Goal: Complete application form

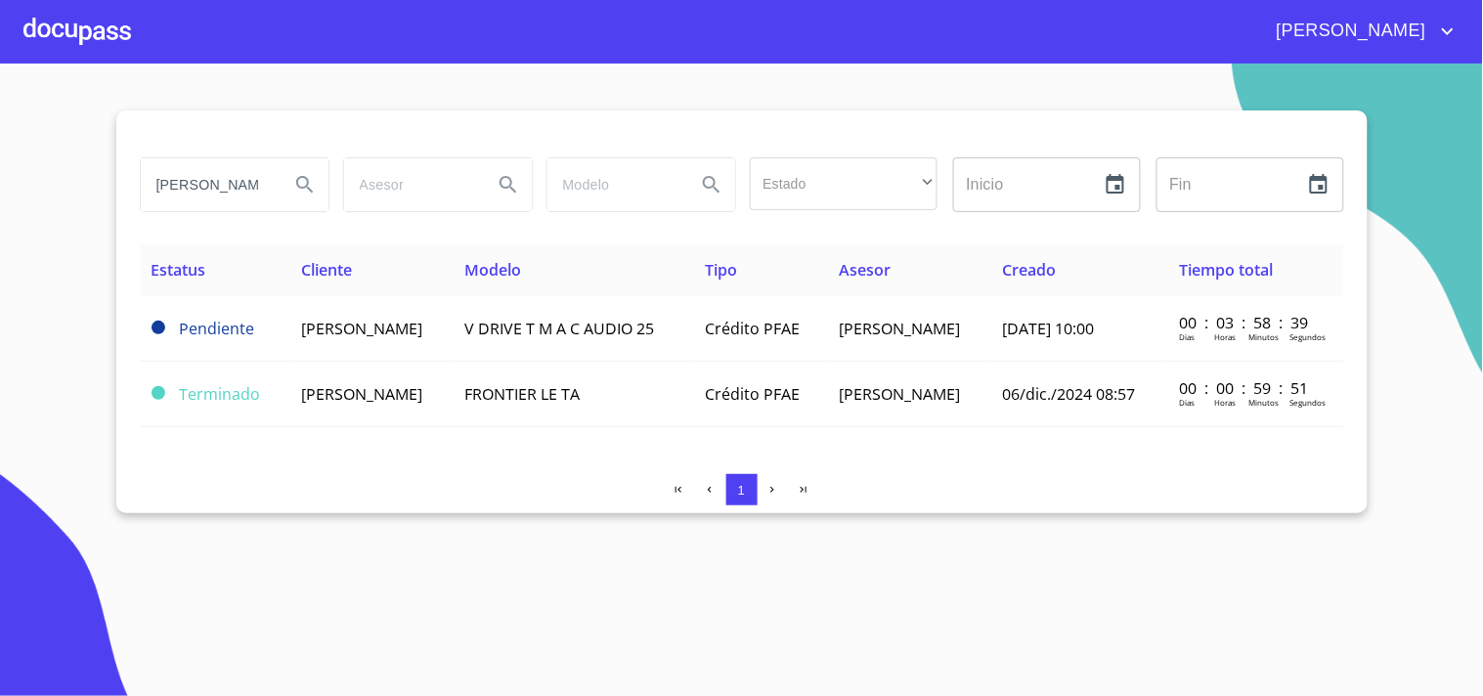
click at [422, 326] on span "ENRIQUE RIOS NAVARRO" at bounding box center [361, 329] width 121 height 22
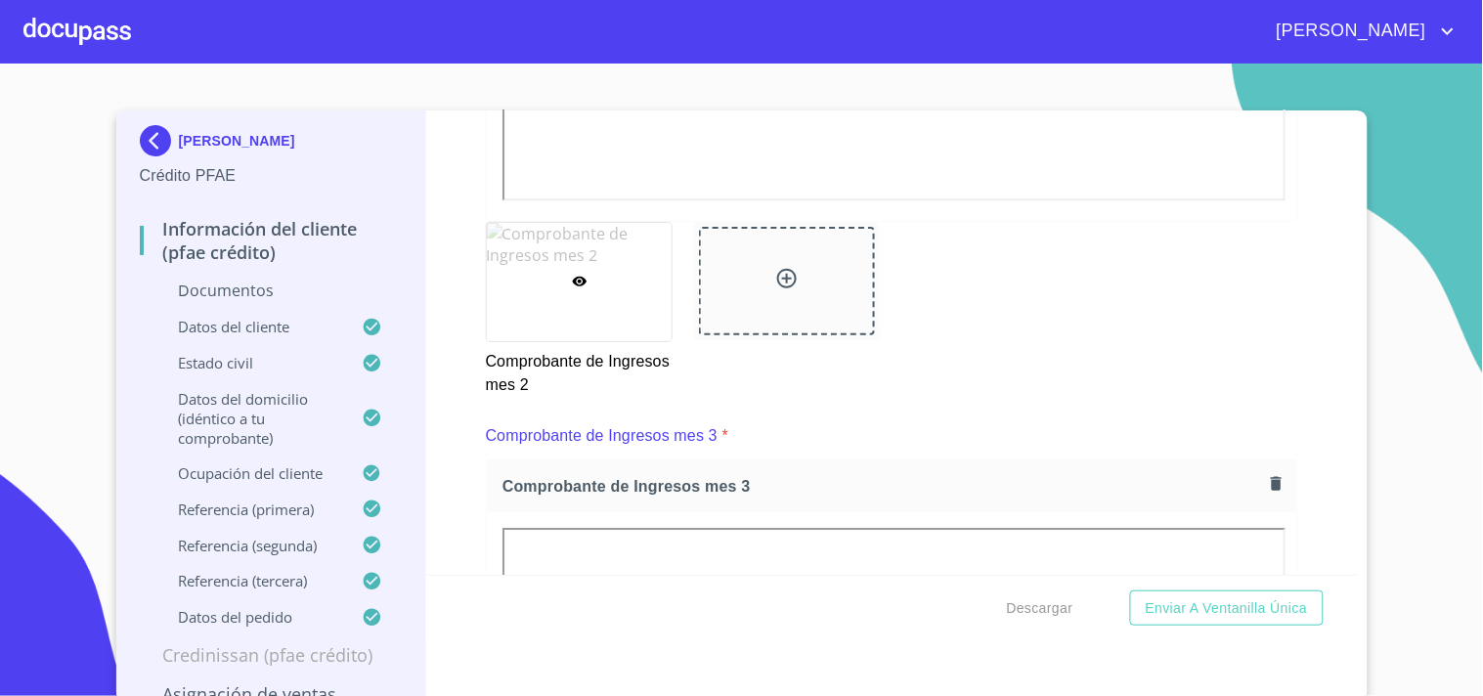
scroll to position [6327, 0]
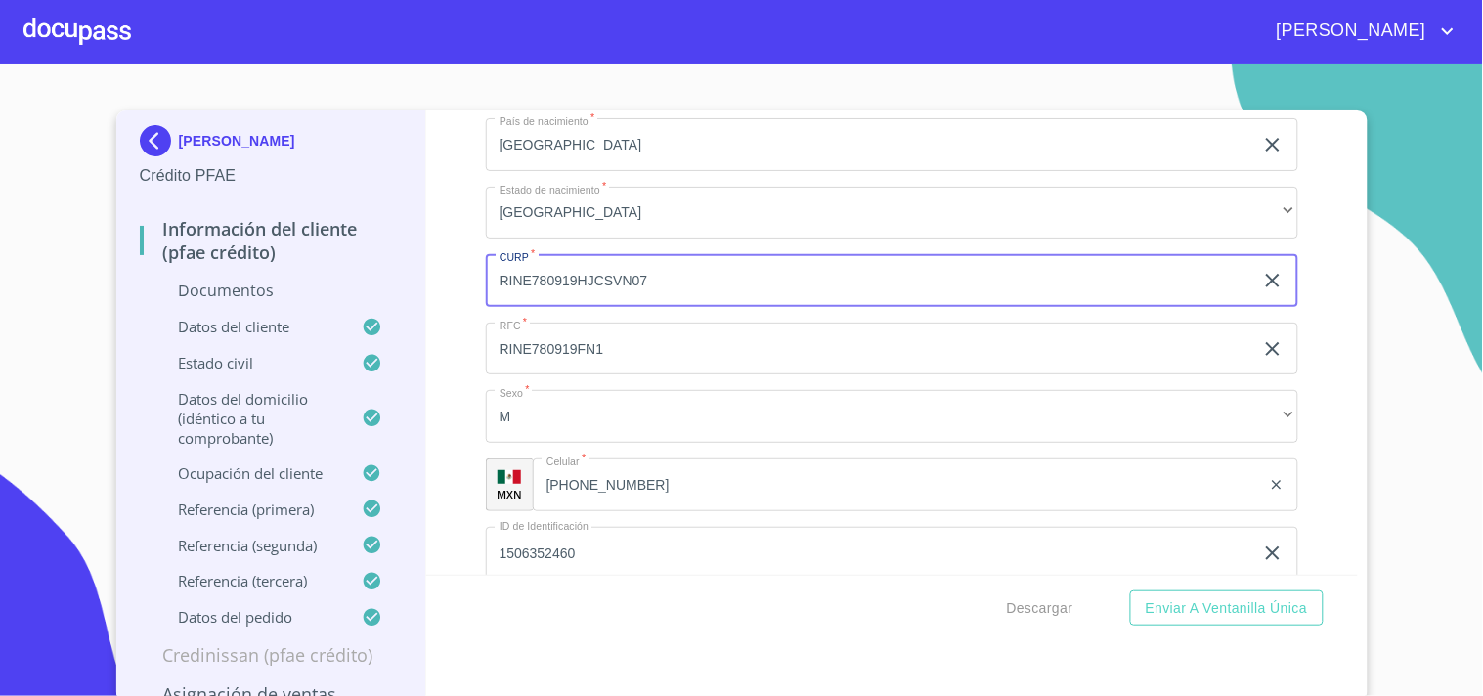
drag, startPoint x: 653, startPoint y: 416, endPoint x: 525, endPoint y: 409, distance: 128.3
click at [503, 307] on input "RINE780919HJCSVN07" at bounding box center [869, 280] width 767 height 53
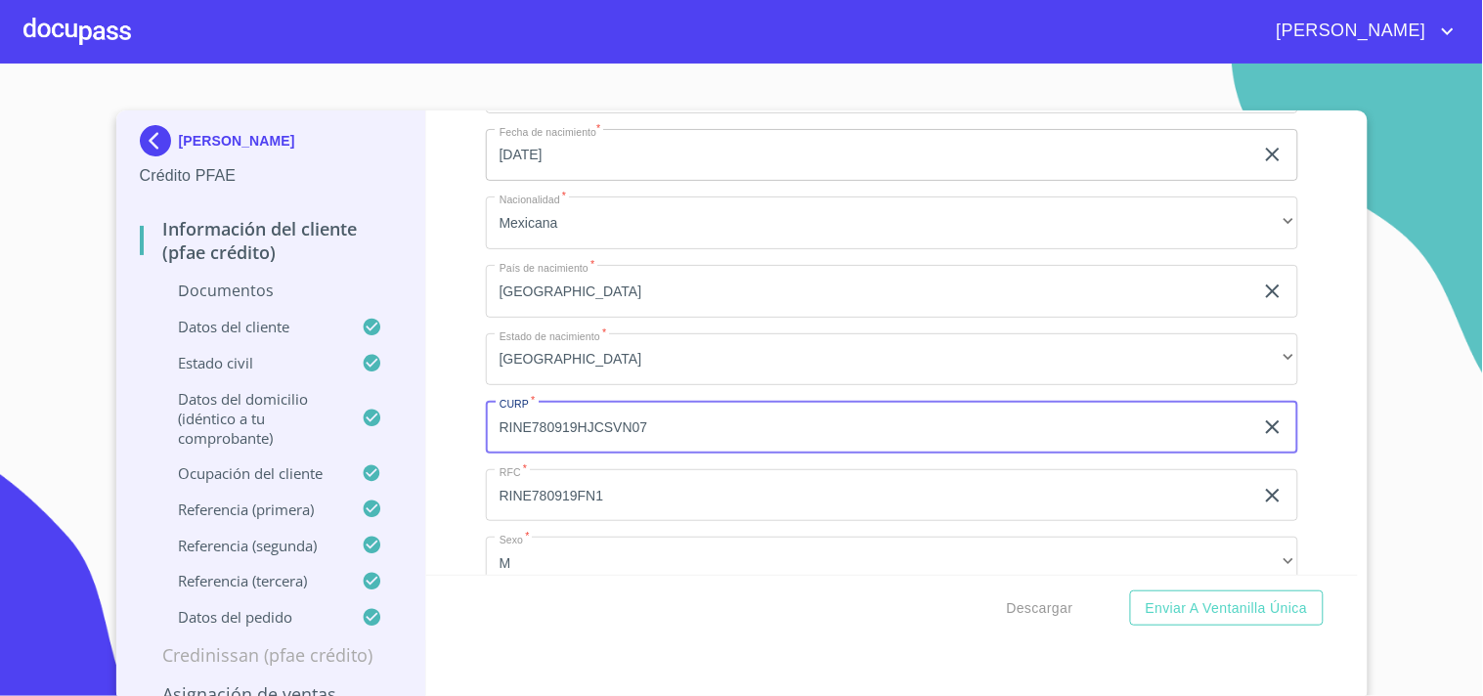
click at [775, 492] on input "RINE780919FN1" at bounding box center [869, 495] width 767 height 53
drag, startPoint x: 534, startPoint y: 404, endPoint x: 484, endPoint y: 407, distance: 49.9
click at [486, 407] on input "RINE780919HJCSVN07" at bounding box center [869, 427] width 767 height 53
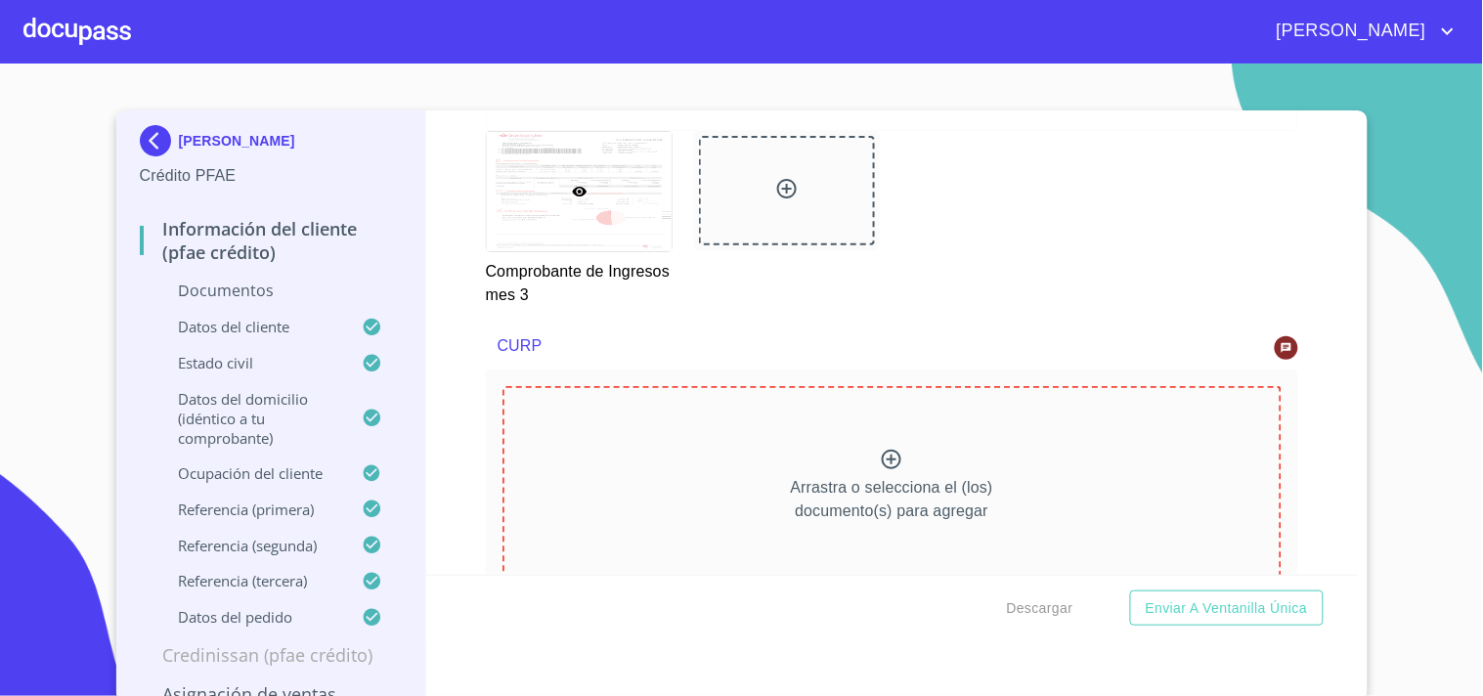
scroll to position [4306, 0]
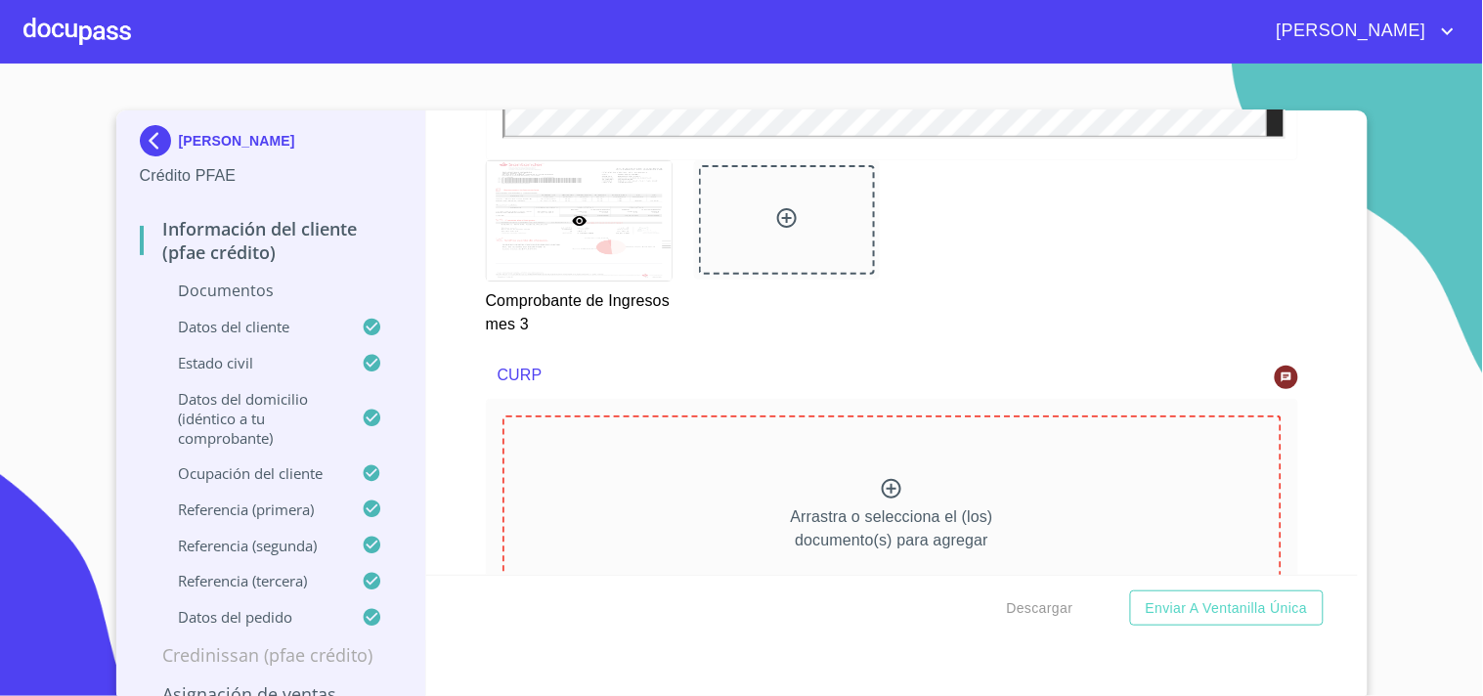
click at [1040, 299] on div "Comprobante de Ingresos mes 3" at bounding box center [892, 248] width 836 height 198
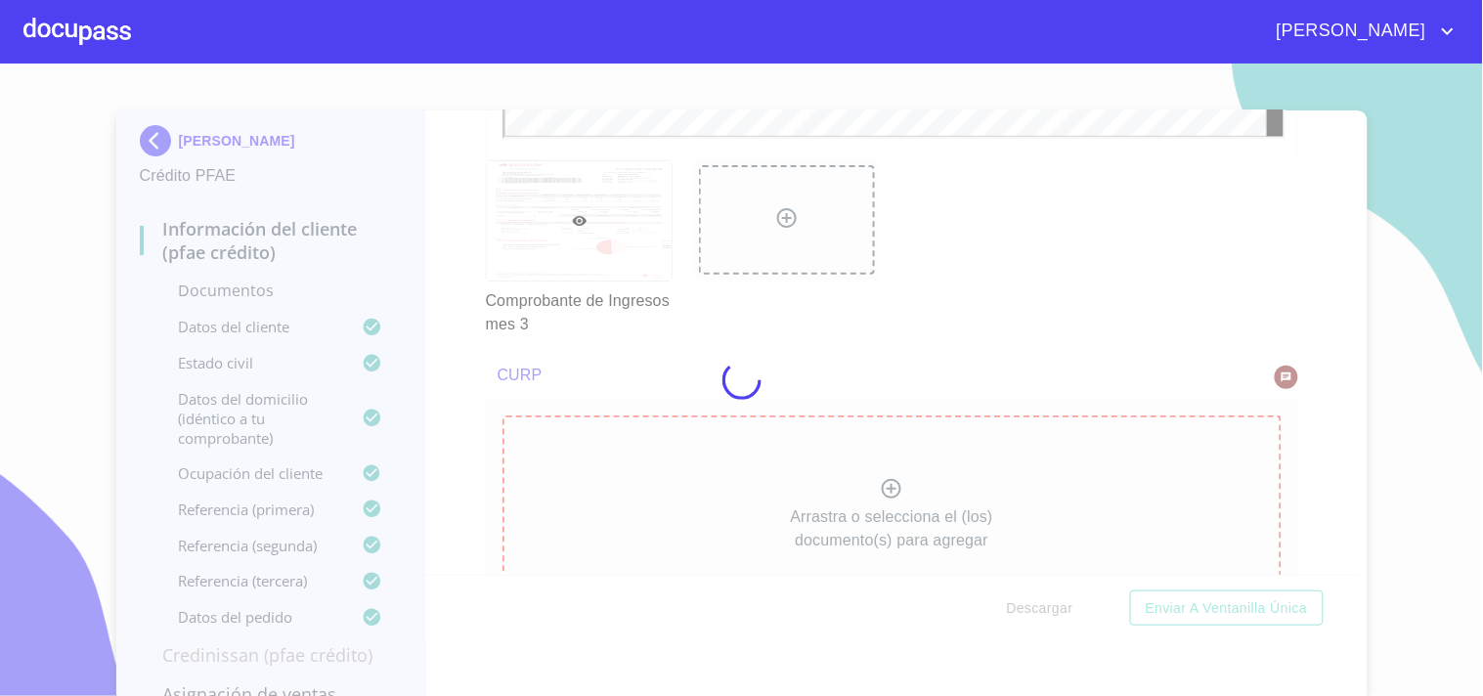
click at [896, 329] on div at bounding box center [741, 380] width 1483 height 632
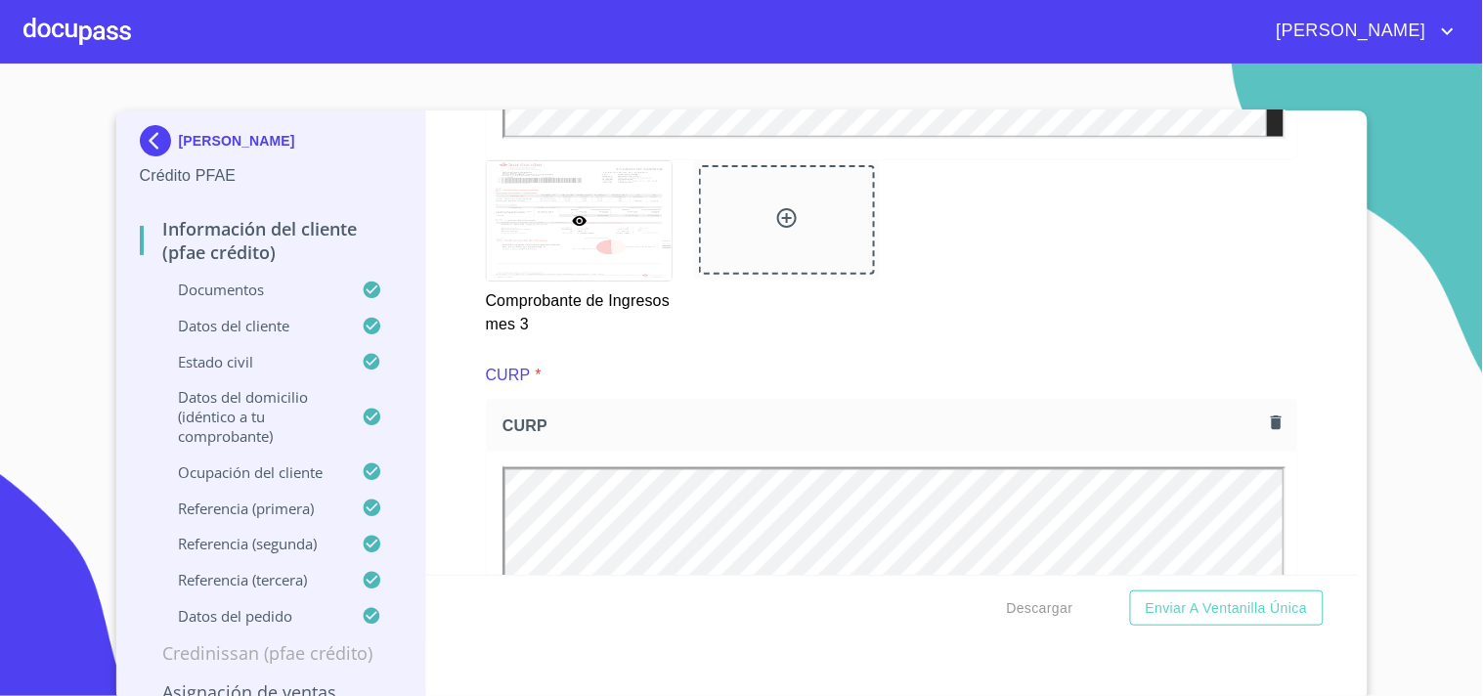
scroll to position [0, 0]
click at [1200, 616] on span "Enviar a Ventanilla única" at bounding box center [1226, 608] width 162 height 24
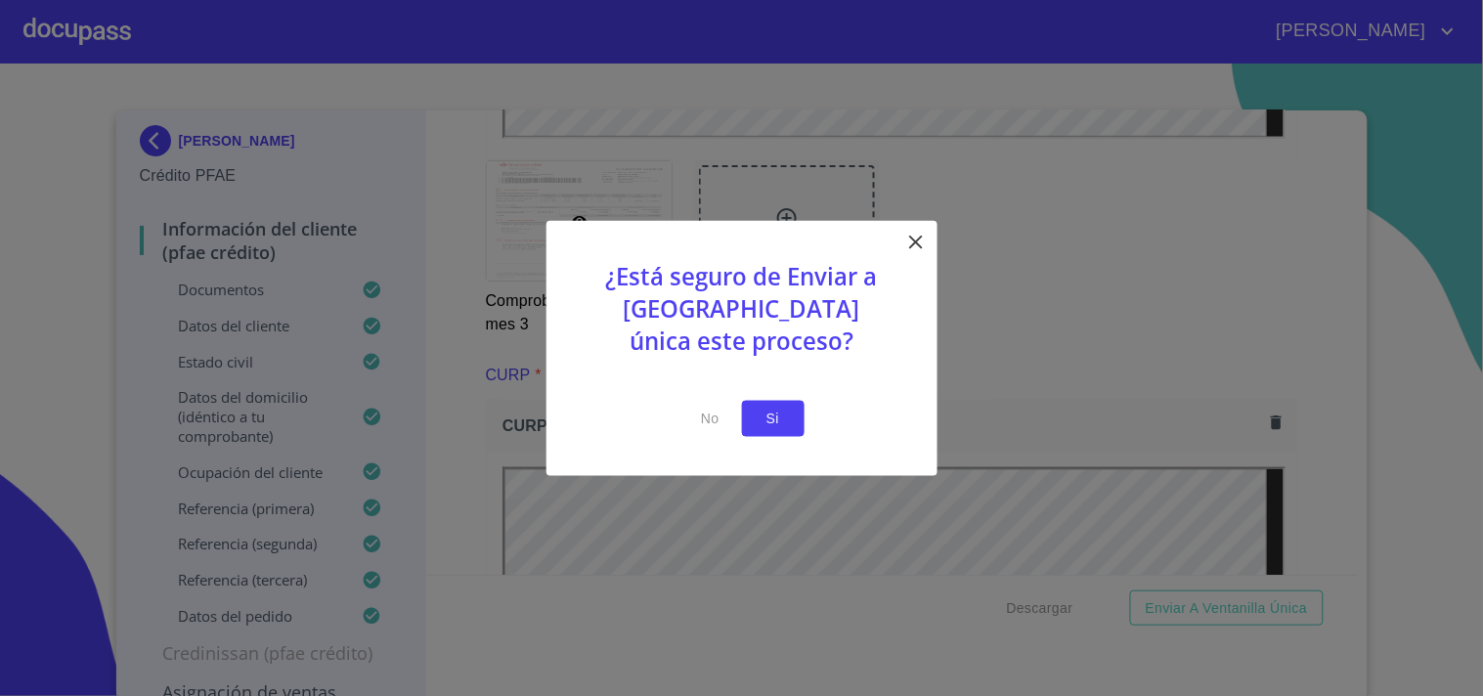
click at [769, 417] on span "Si" at bounding box center [772, 419] width 31 height 24
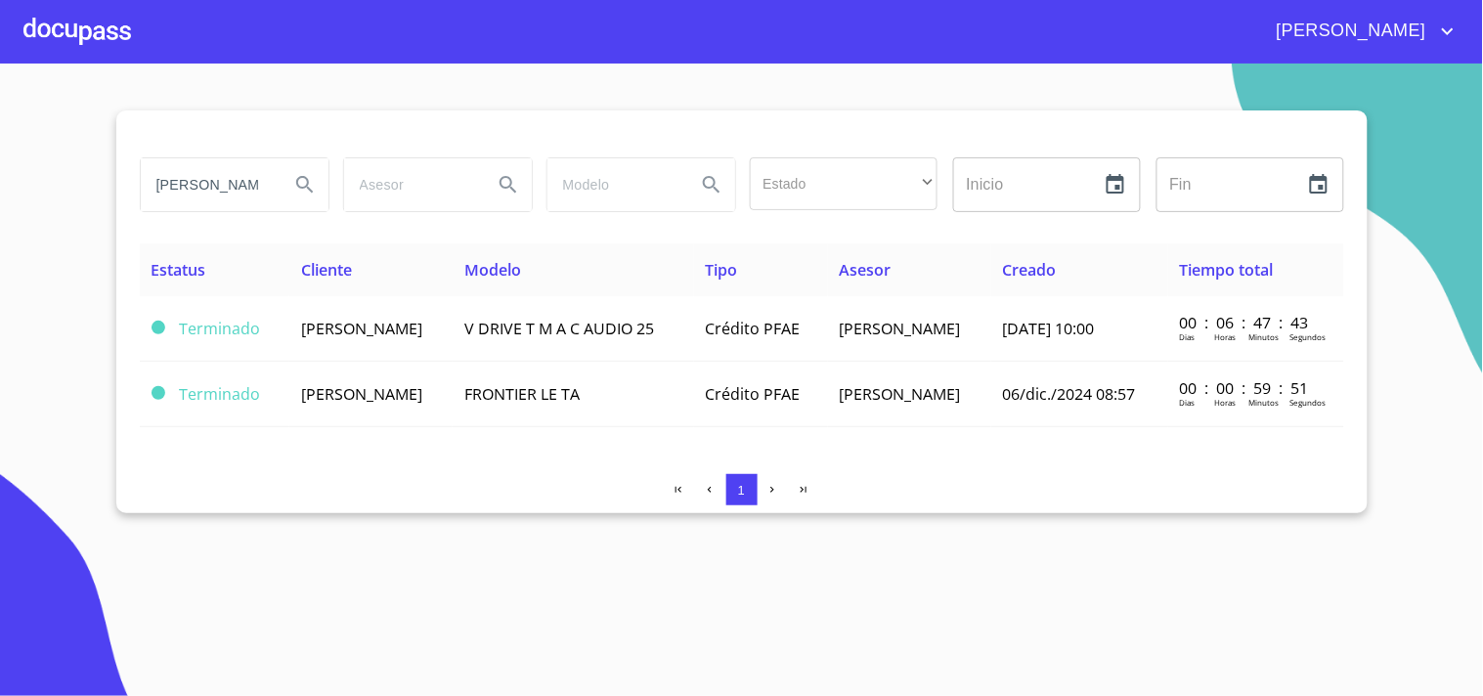
click at [121, 40] on div at bounding box center [77, 31] width 108 height 63
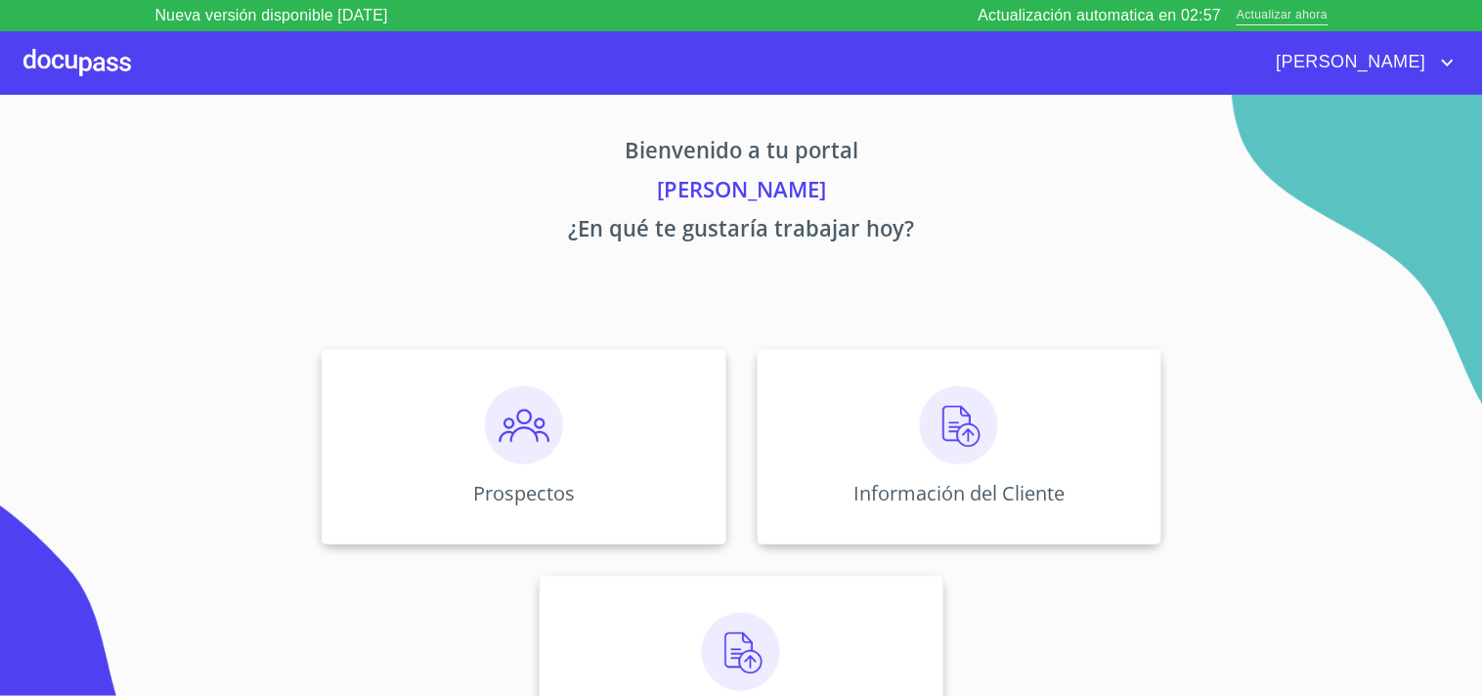
click at [1278, 22] on span "Actualizar ahora" at bounding box center [1281, 16] width 91 height 21
